Goal: Task Accomplishment & Management: Use online tool/utility

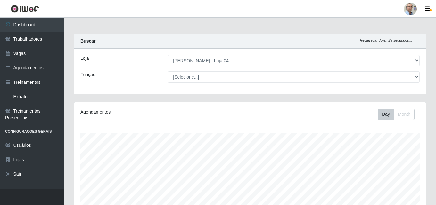
select select "251"
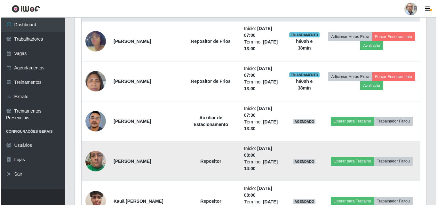
scroll to position [298, 0]
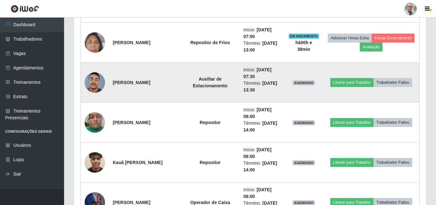
click at [92, 86] on img at bounding box center [95, 83] width 20 height 45
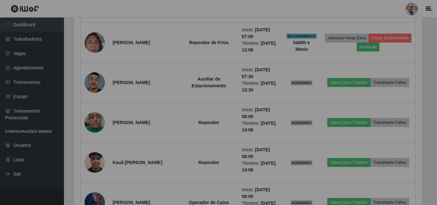
scroll to position [133, 352]
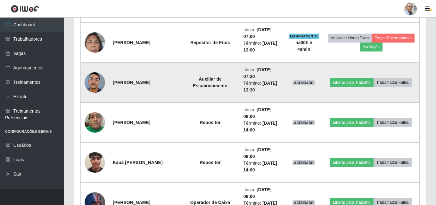
click at [95, 84] on img at bounding box center [95, 83] width 20 height 45
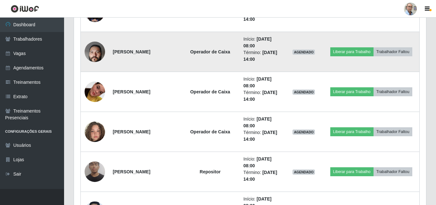
scroll to position [650, 0]
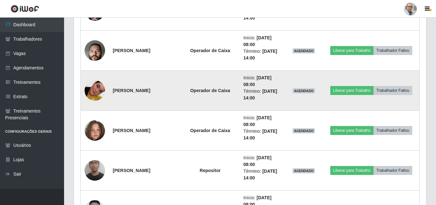
click at [94, 86] on img at bounding box center [95, 90] width 20 height 37
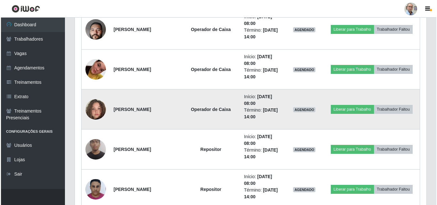
scroll to position [714, 0]
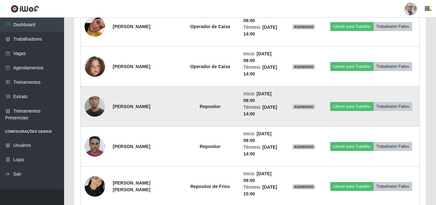
click at [93, 104] on img at bounding box center [95, 107] width 20 height 28
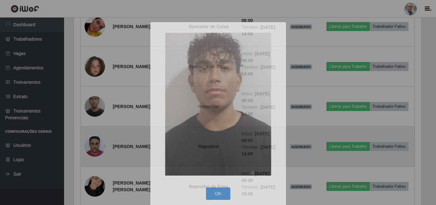
scroll to position [133, 352]
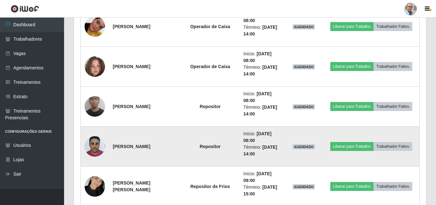
click at [94, 146] on img at bounding box center [95, 146] width 20 height 27
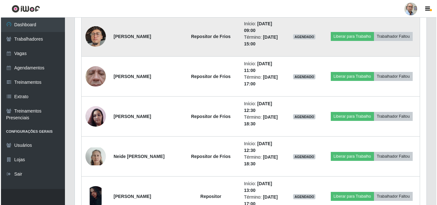
scroll to position [907, 0]
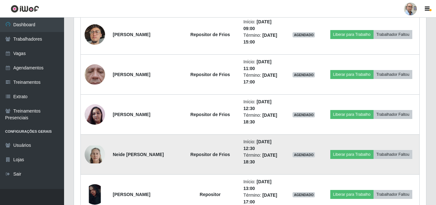
click at [91, 157] on img at bounding box center [95, 155] width 20 height 18
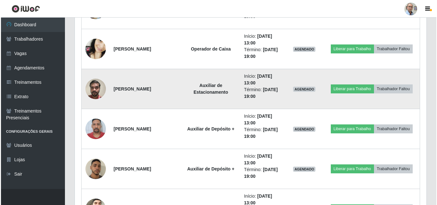
scroll to position [1355, 0]
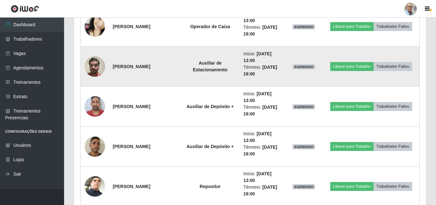
click at [94, 67] on img at bounding box center [95, 66] width 20 height 27
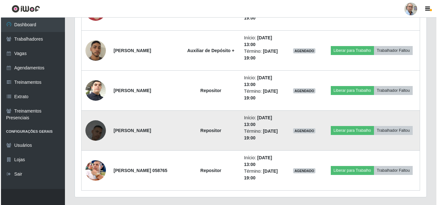
scroll to position [1467, 0]
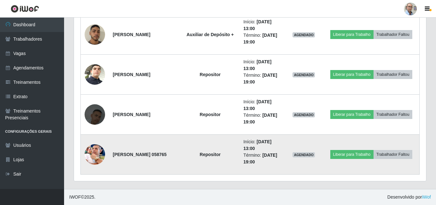
click at [94, 154] on img at bounding box center [95, 154] width 20 height 21
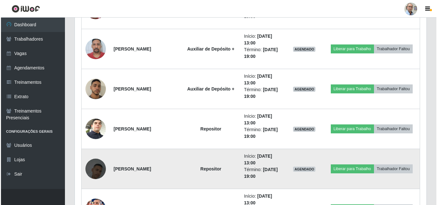
scroll to position [1371, 0]
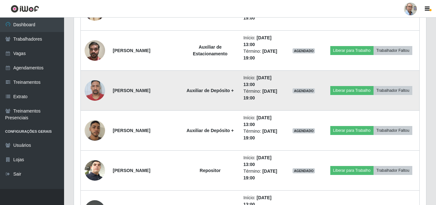
click at [92, 88] on img at bounding box center [95, 90] width 20 height 27
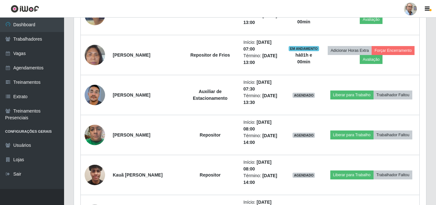
scroll to position [314, 0]
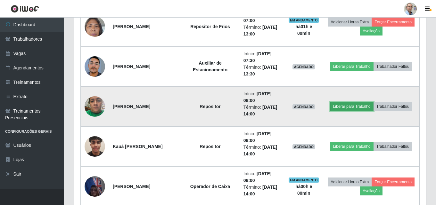
click at [352, 106] on button "Liberar para Trabalho" at bounding box center [351, 106] width 43 height 9
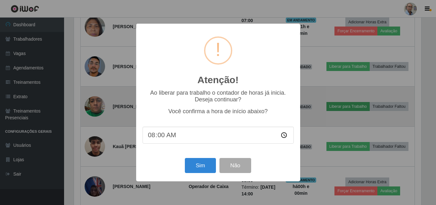
scroll to position [133, 349]
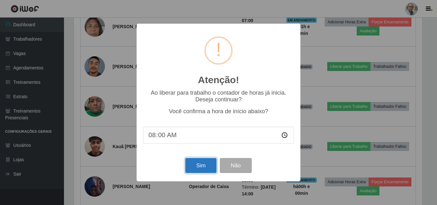
click at [199, 164] on button "Sim" at bounding box center [200, 165] width 31 height 15
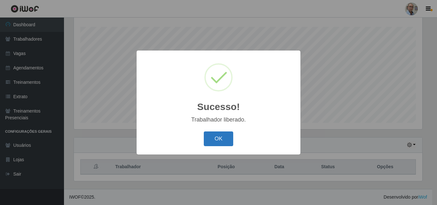
click at [214, 142] on button "OK" at bounding box center [219, 139] width 30 height 15
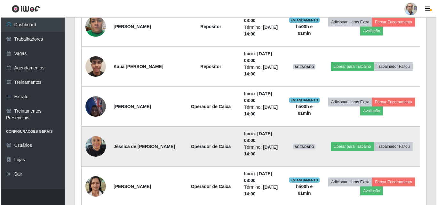
scroll to position [362, 0]
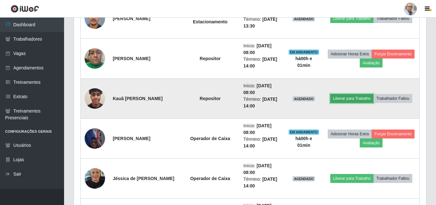
click at [348, 96] on button "Liberar para Trabalho" at bounding box center [351, 98] width 43 height 9
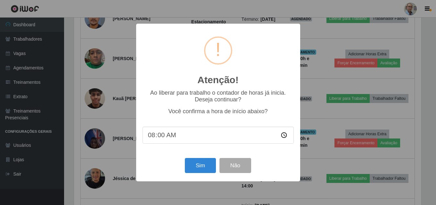
scroll to position [133, 349]
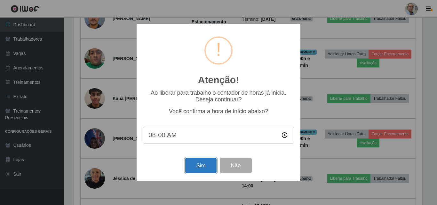
click at [191, 168] on button "Sim" at bounding box center [200, 165] width 31 height 15
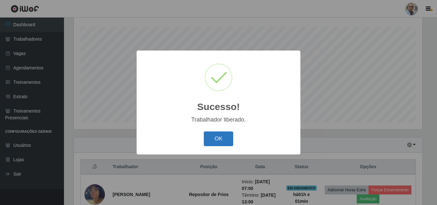
click at [218, 141] on button "OK" at bounding box center [219, 139] width 30 height 15
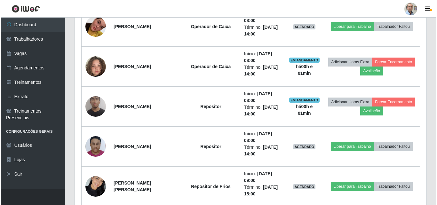
scroll to position [746, 0]
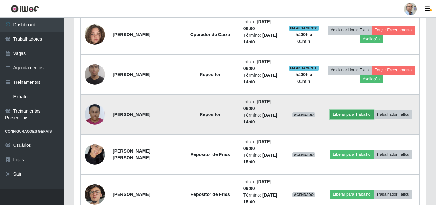
click at [349, 113] on button "Liberar para Trabalho" at bounding box center [351, 114] width 43 height 9
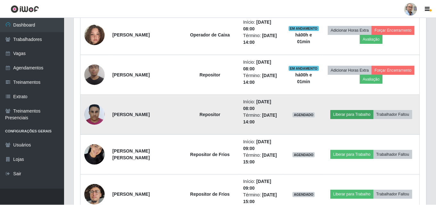
scroll to position [133, 349]
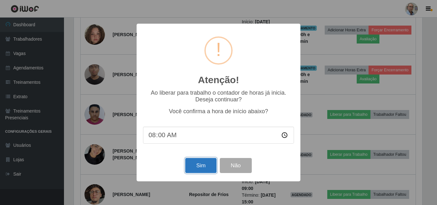
click at [196, 166] on button "Sim" at bounding box center [200, 165] width 31 height 15
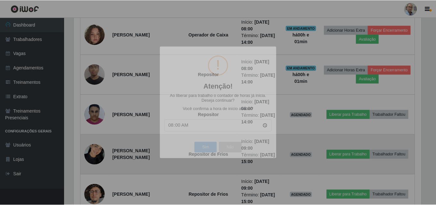
scroll to position [0, 0]
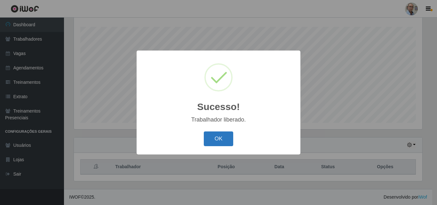
click at [219, 138] on button "OK" at bounding box center [219, 139] width 30 height 15
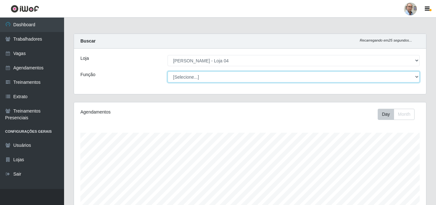
click at [198, 77] on select "[Selecione...] ASG ASG + ASG ++ Auxiliar de Depósito Auxiliar de Depósito + Aux…" at bounding box center [293, 76] width 252 height 11
select select "112"
click at [167, 71] on select "[Selecione...] ASG ASG + ASG ++ Auxiliar de Depósito Auxiliar de Depósito + Aux…" at bounding box center [293, 76] width 252 height 11
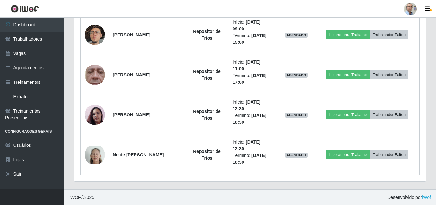
scroll to position [386, 0]
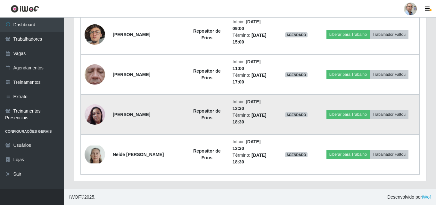
click at [94, 113] on img at bounding box center [95, 114] width 20 height 37
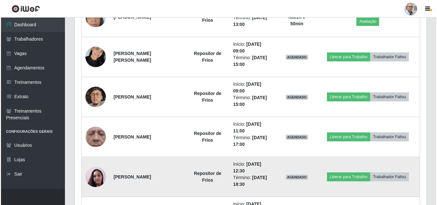
scroll to position [322, 0]
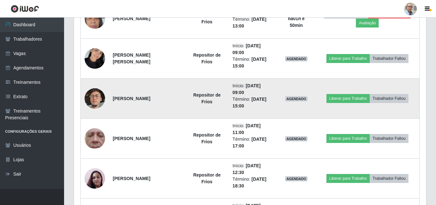
click at [96, 102] on img at bounding box center [95, 98] width 20 height 37
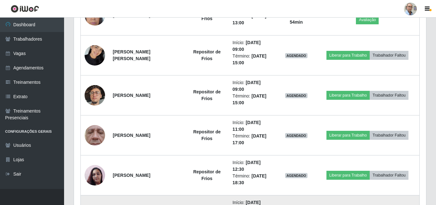
scroll to position [320, 0]
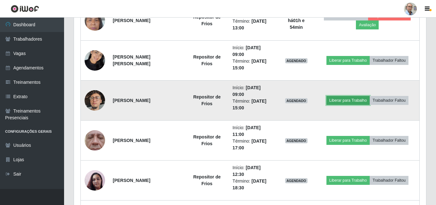
click at [348, 101] on button "Liberar para Trabalho" at bounding box center [347, 100] width 43 height 9
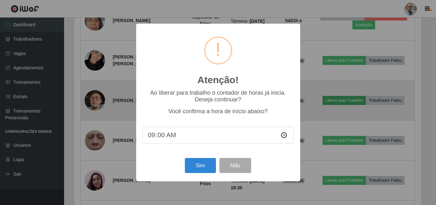
scroll to position [133, 349]
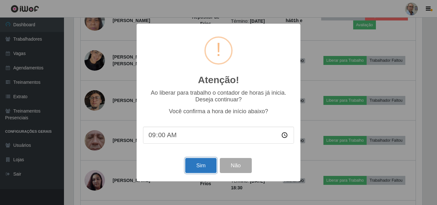
click at [199, 168] on button "Sim" at bounding box center [200, 165] width 31 height 15
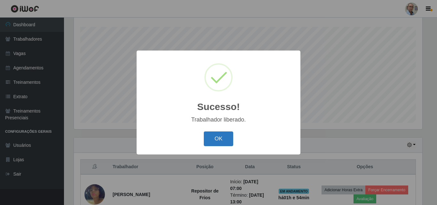
click at [220, 140] on button "OK" at bounding box center [219, 139] width 30 height 15
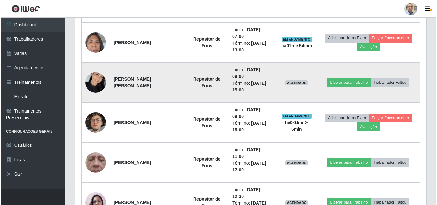
scroll to position [330, 0]
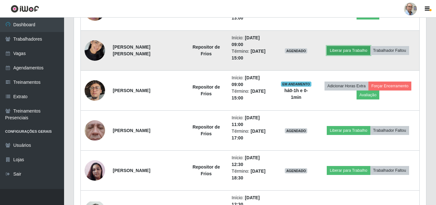
click at [347, 50] on button "Liberar para Trabalho" at bounding box center [348, 50] width 43 height 9
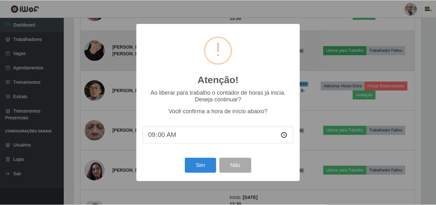
scroll to position [133, 349]
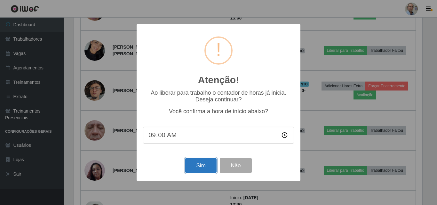
click at [200, 166] on button "Sim" at bounding box center [200, 165] width 31 height 15
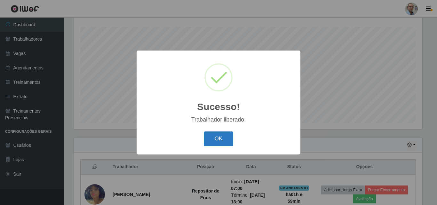
click at [224, 139] on button "OK" at bounding box center [219, 139] width 30 height 15
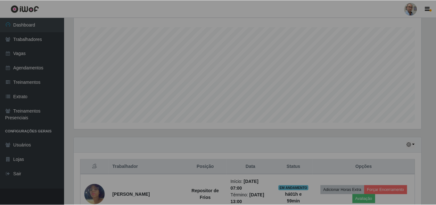
scroll to position [133, 352]
